Goal: Find contact information: Find contact information

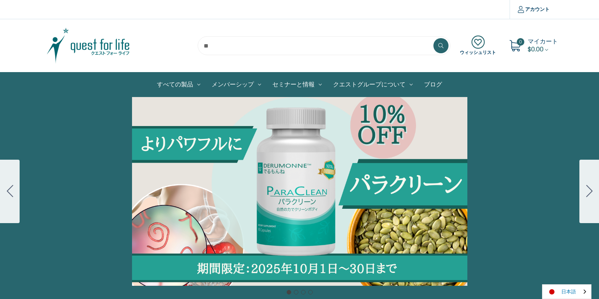
click at [573, 291] on link "日本語" at bounding box center [567, 292] width 49 height 14
click at [566, 278] on link "English" at bounding box center [564, 277] width 42 height 14
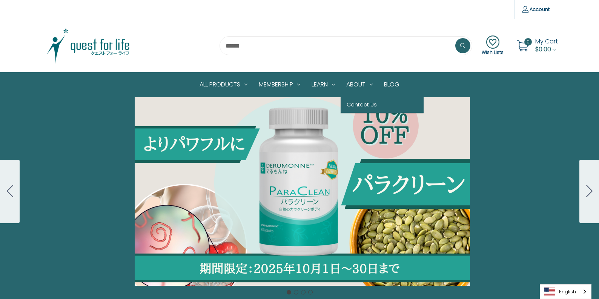
click at [358, 100] on link "Contact Us" at bounding box center [382, 105] width 83 height 16
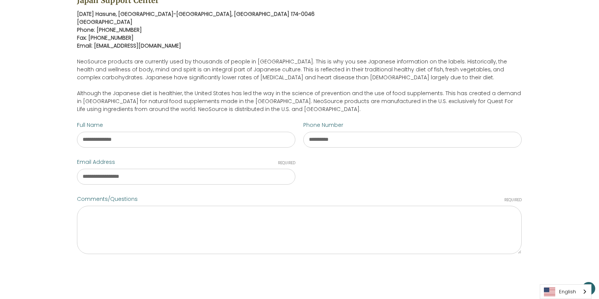
scroll to position [101, 0]
